Goal: Navigation & Orientation: Find specific page/section

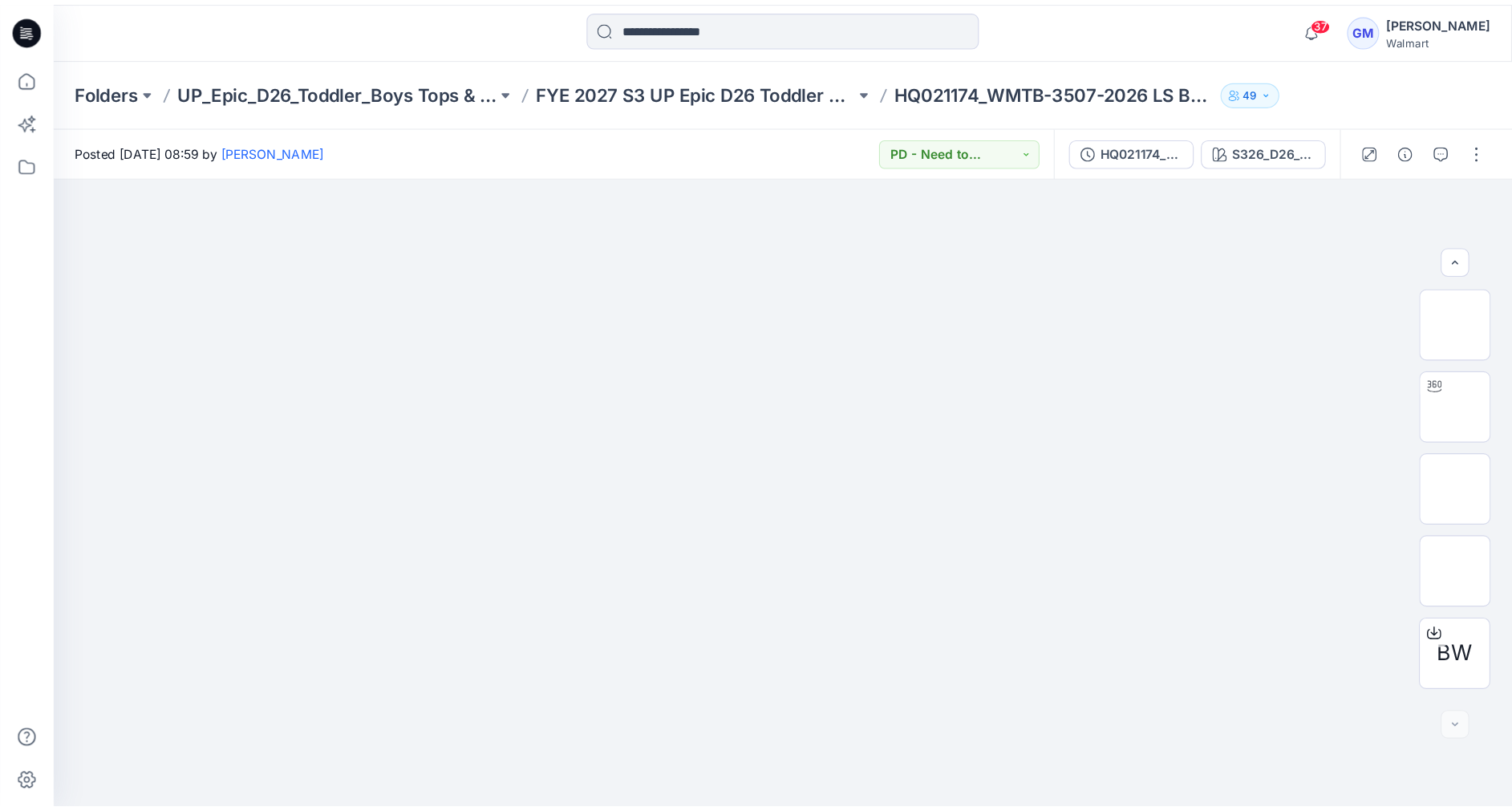
scroll to position [140, 0]
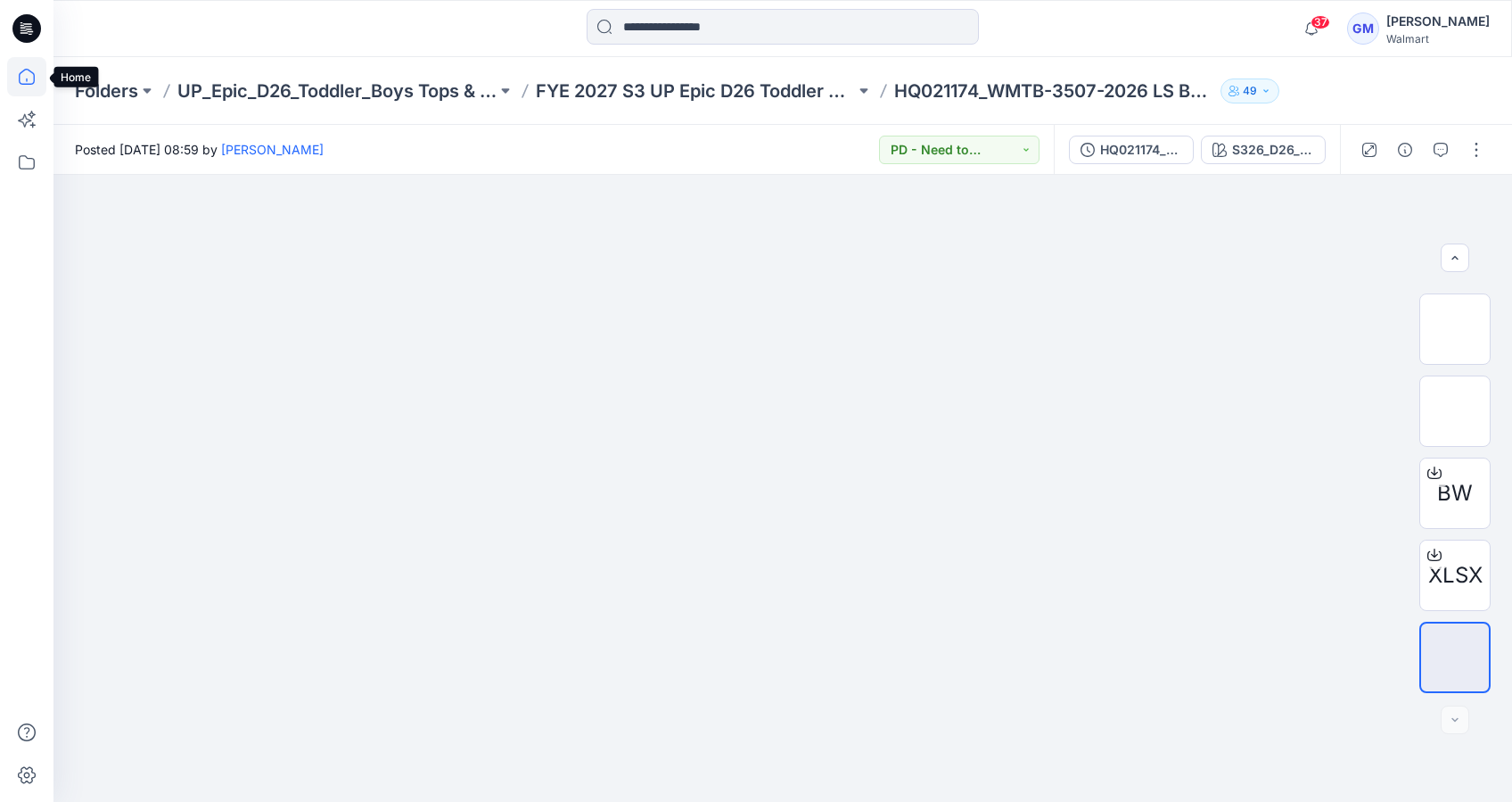
click at [34, 74] on icon at bounding box center [26, 76] width 39 height 39
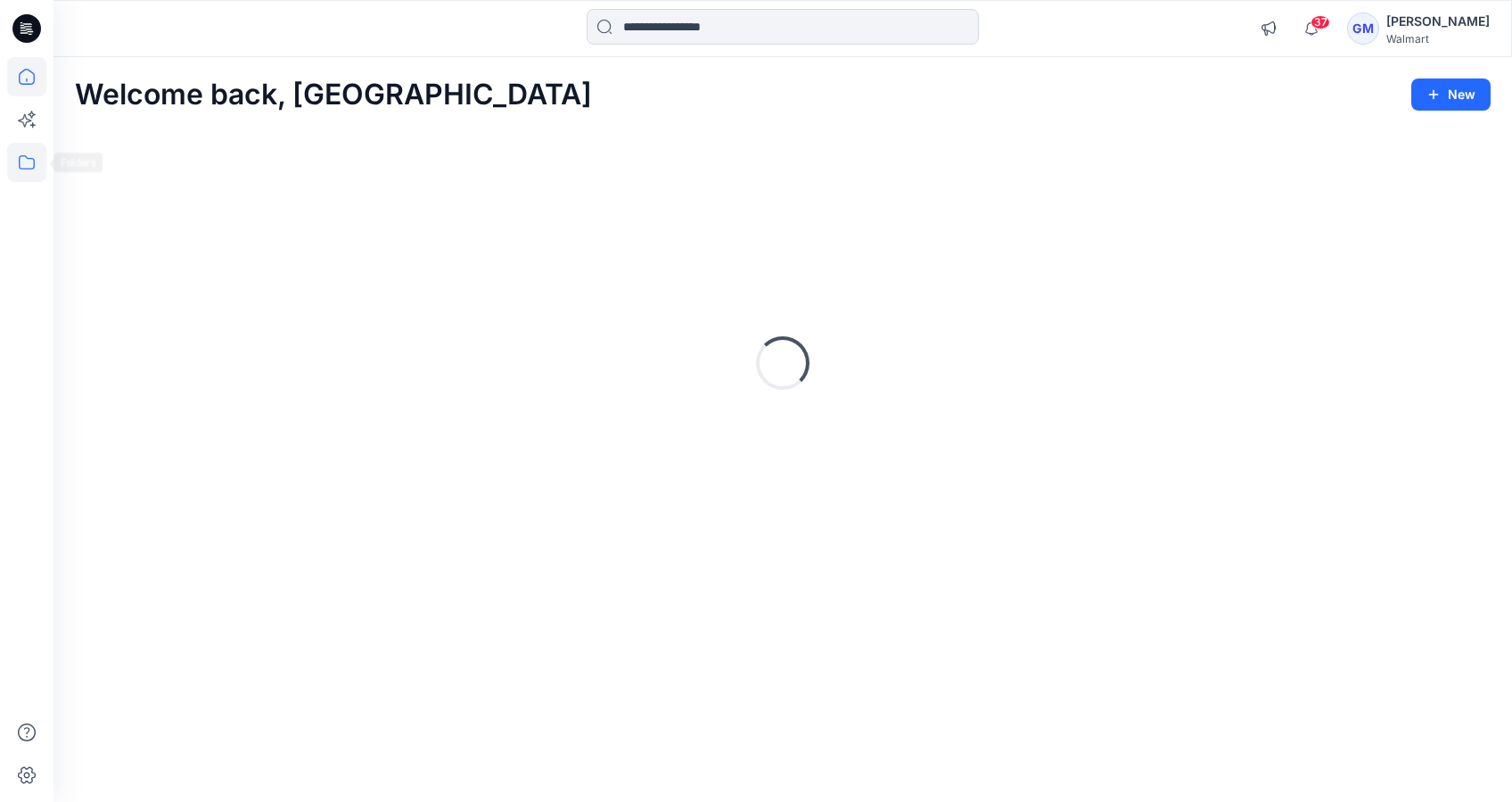
click at [29, 158] on icon at bounding box center [27, 162] width 16 height 15
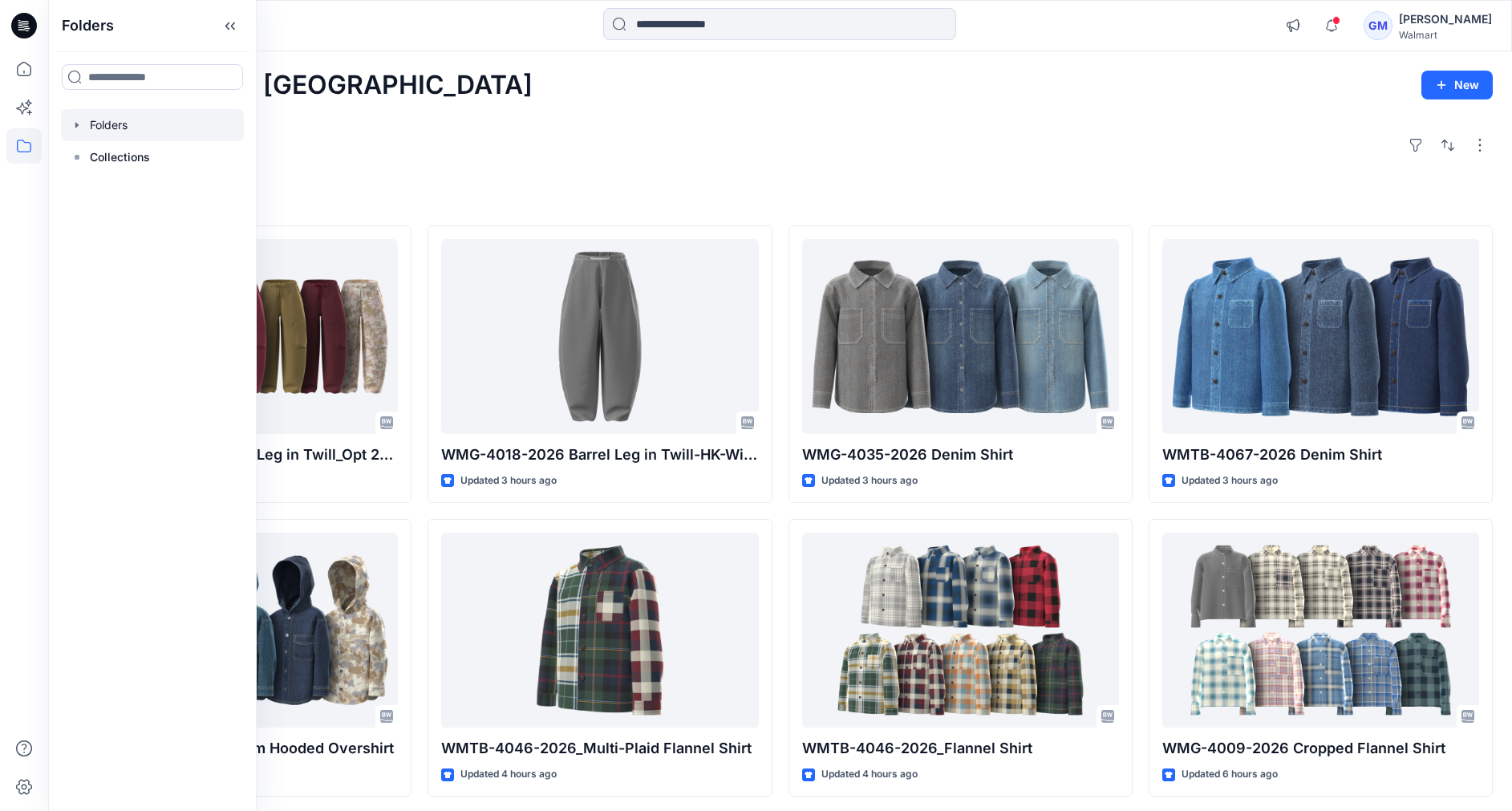
click at [105, 118] on div at bounding box center [153, 125] width 183 height 32
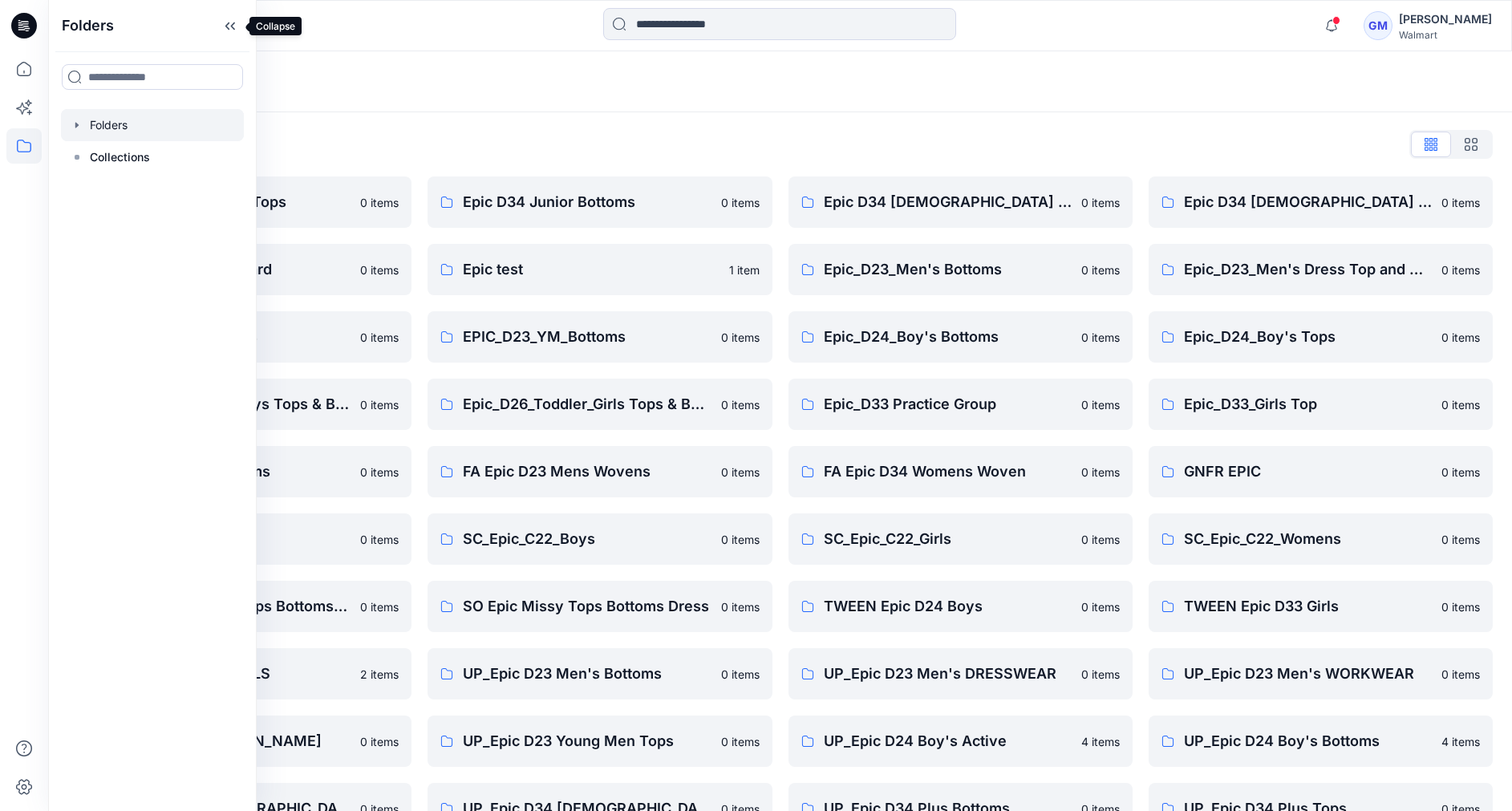
drag, startPoint x: 237, startPoint y: 32, endPoint x: 242, endPoint y: 44, distance: 13.0
click at [237, 31] on icon at bounding box center [229, 26] width 25 height 26
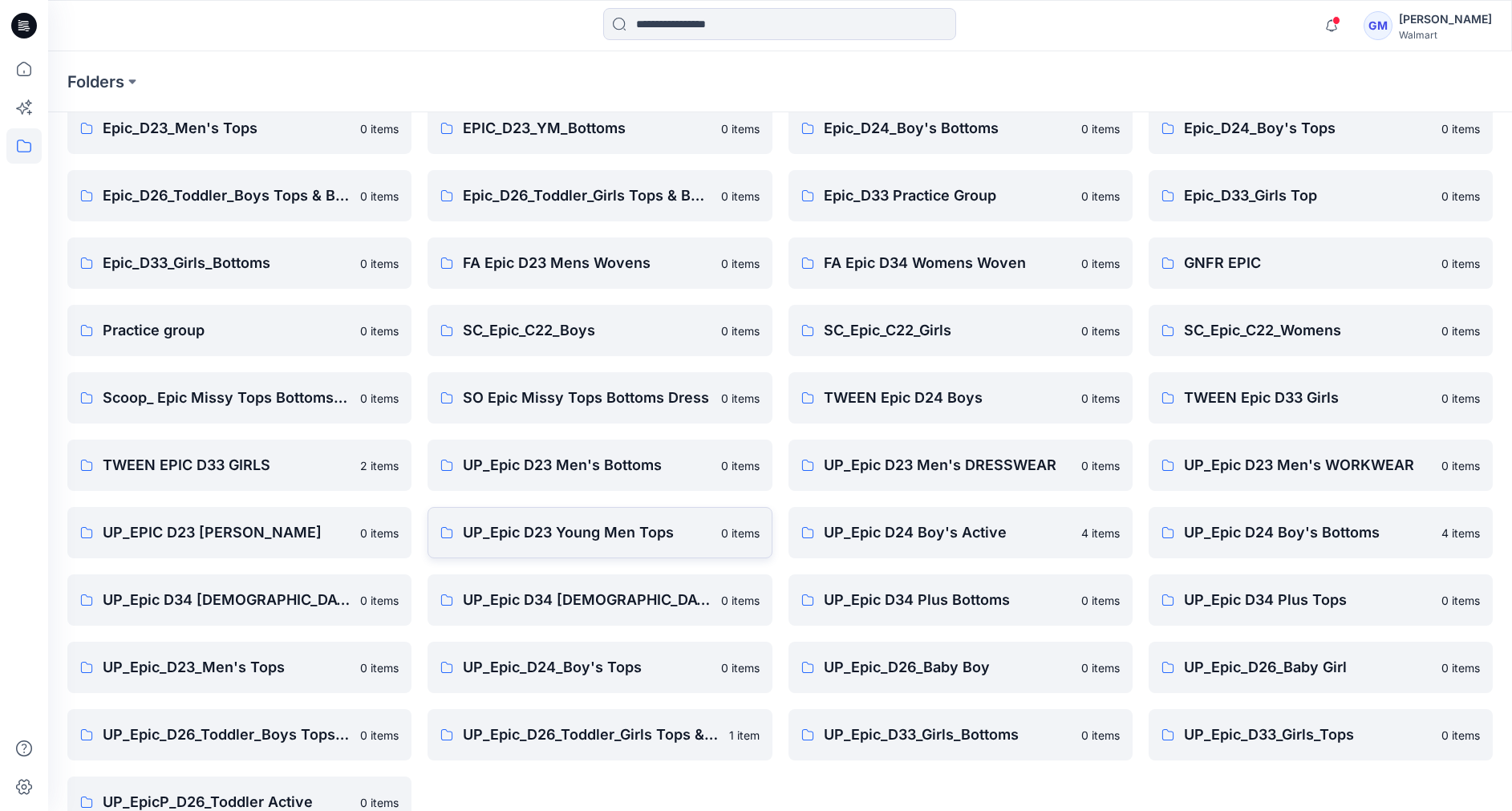
scroll to position [245, 0]
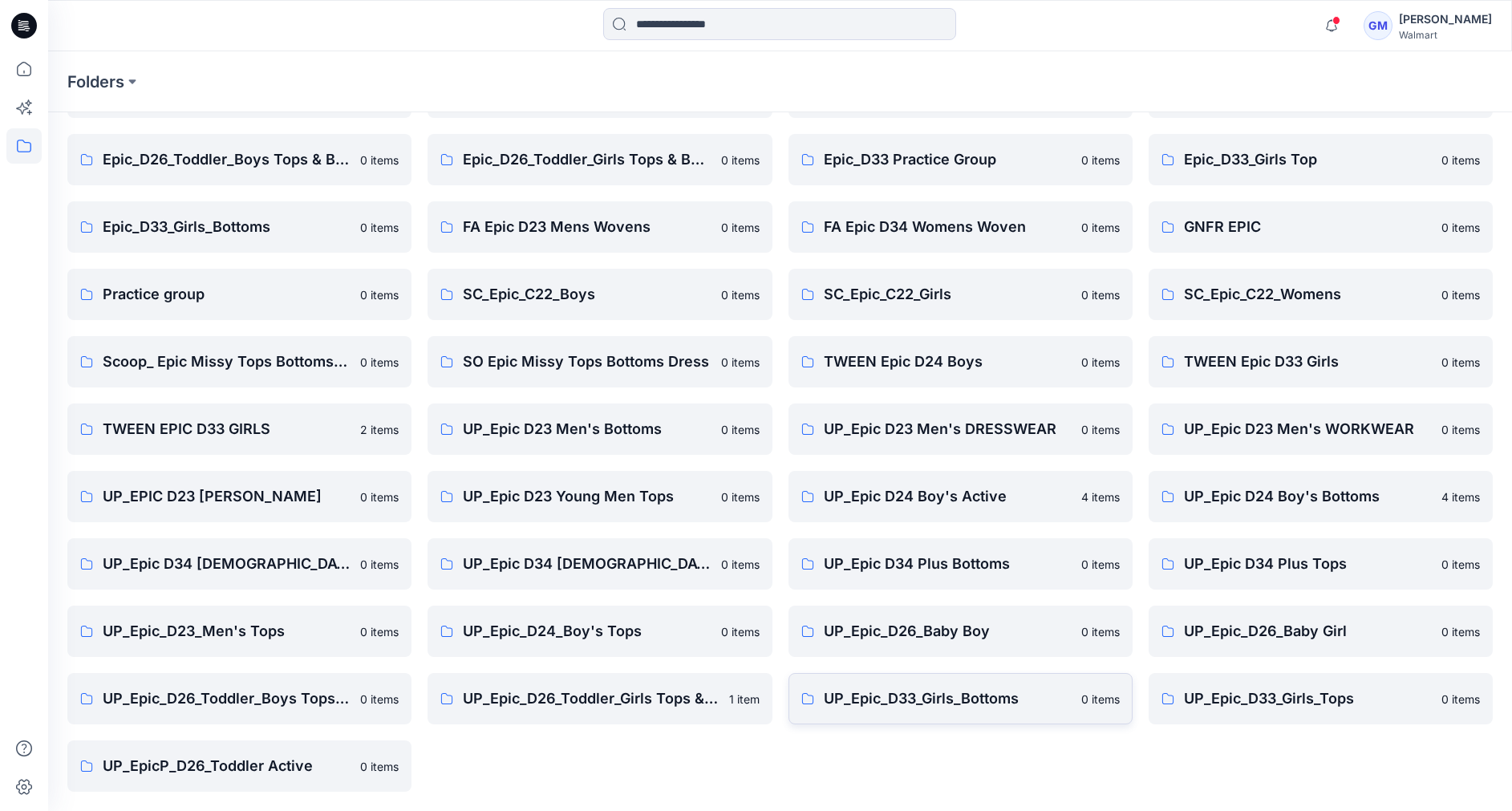
click at [958, 695] on p "UP_Epic_D33_Girls_Bottoms" at bounding box center [947, 698] width 248 height 23
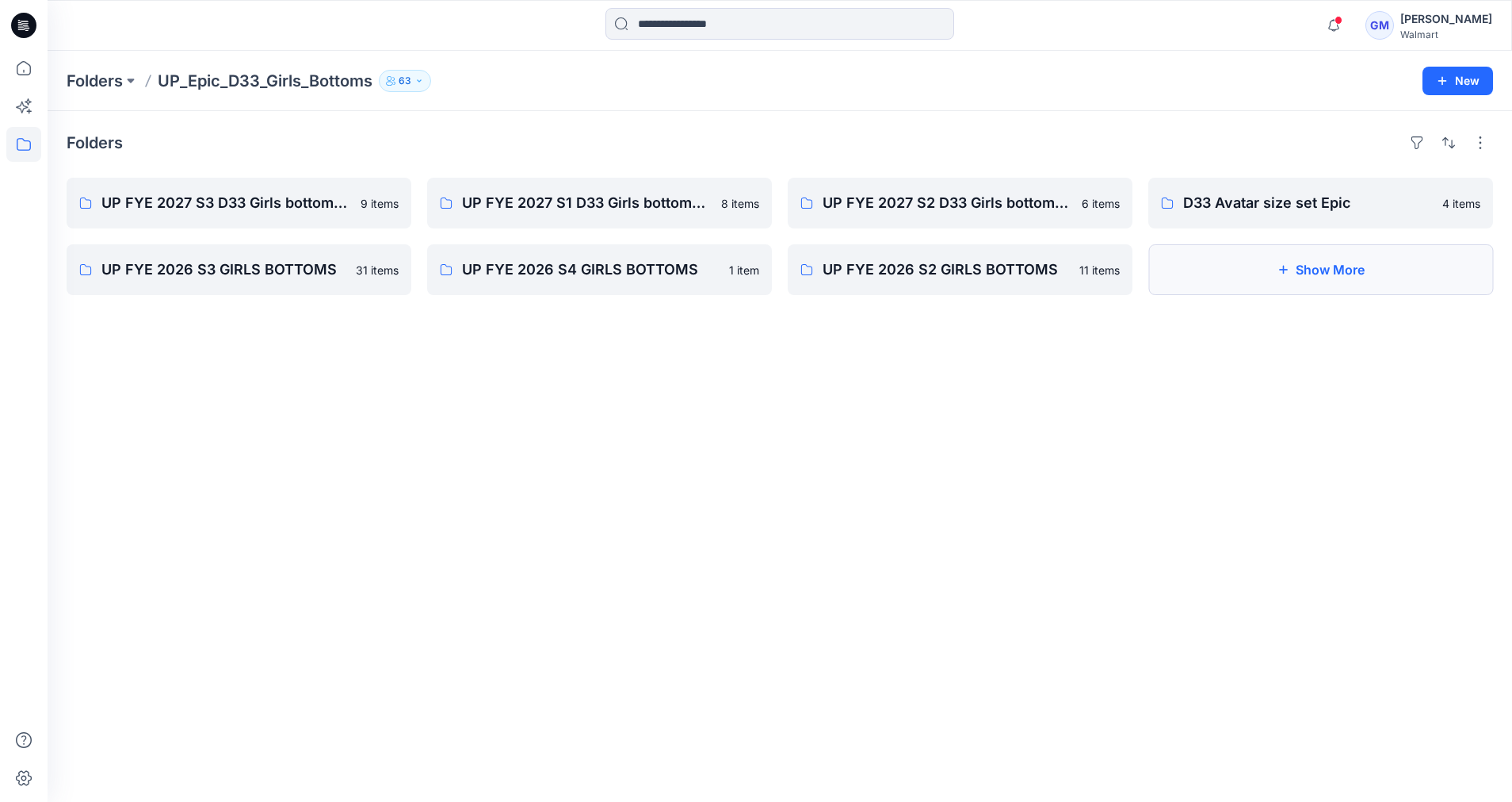
click at [1320, 271] on button "Show More" at bounding box center [1321, 269] width 345 height 51
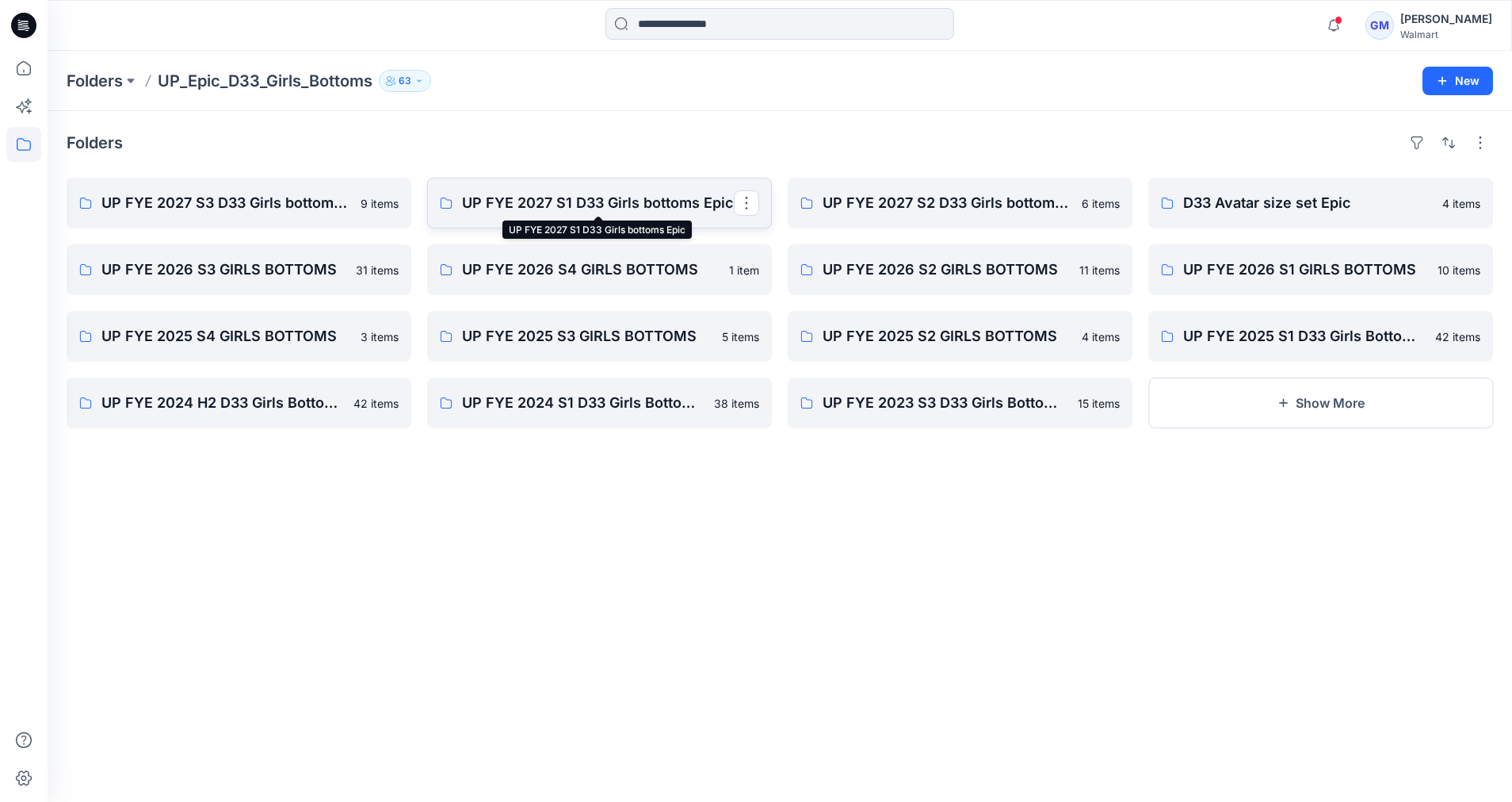
click at [614, 199] on p "UP FYE 2027 S1 D33 Girls bottoms Epic" at bounding box center [598, 203] width 272 height 23
